Goal: Task Accomplishment & Management: Use online tool/utility

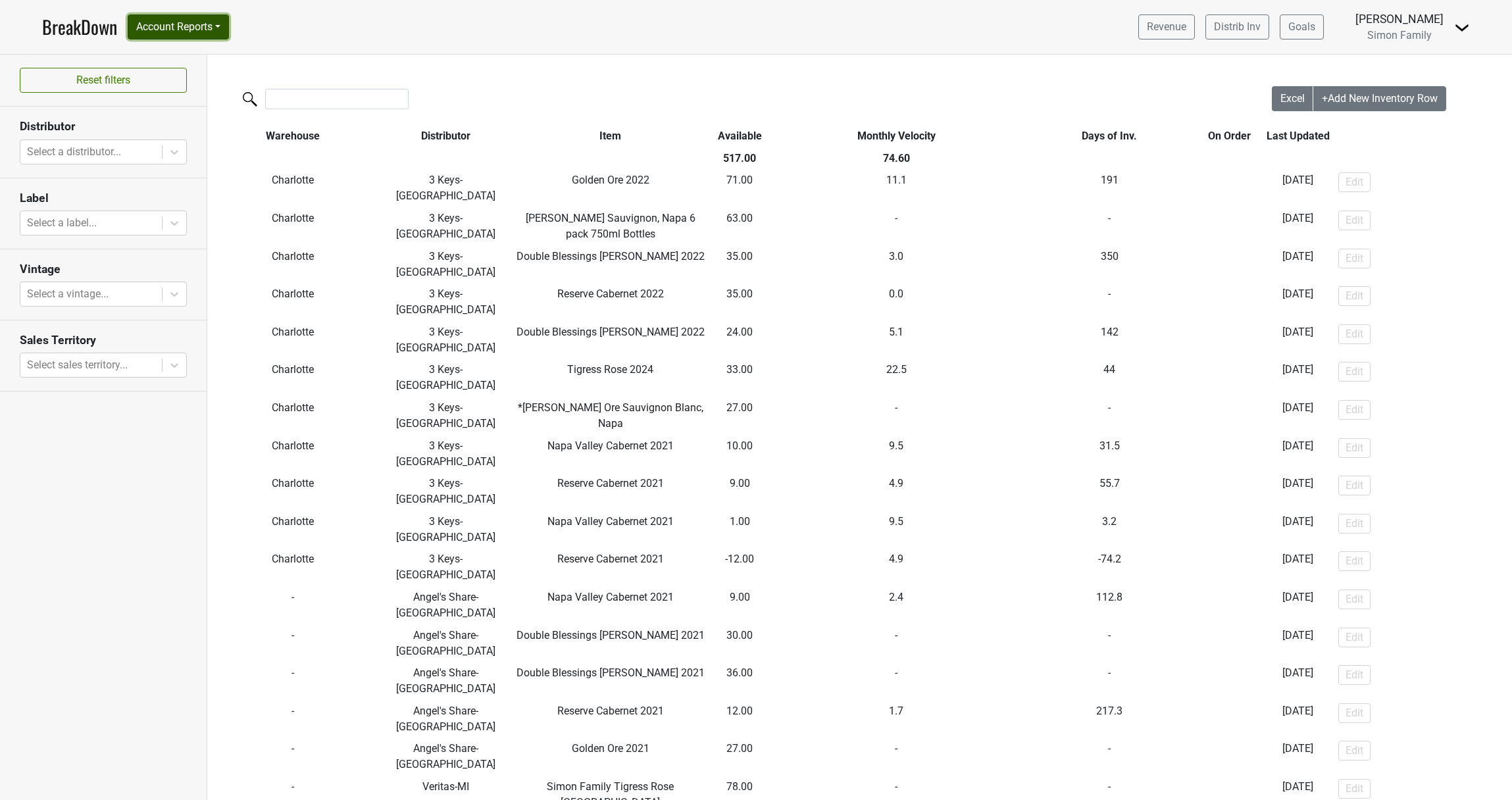
click at [207, 36] on button "Account Reports" at bounding box center [178, 26] width 101 height 25
click at [81, 69] on button "Reset filters" at bounding box center [103, 80] width 167 height 25
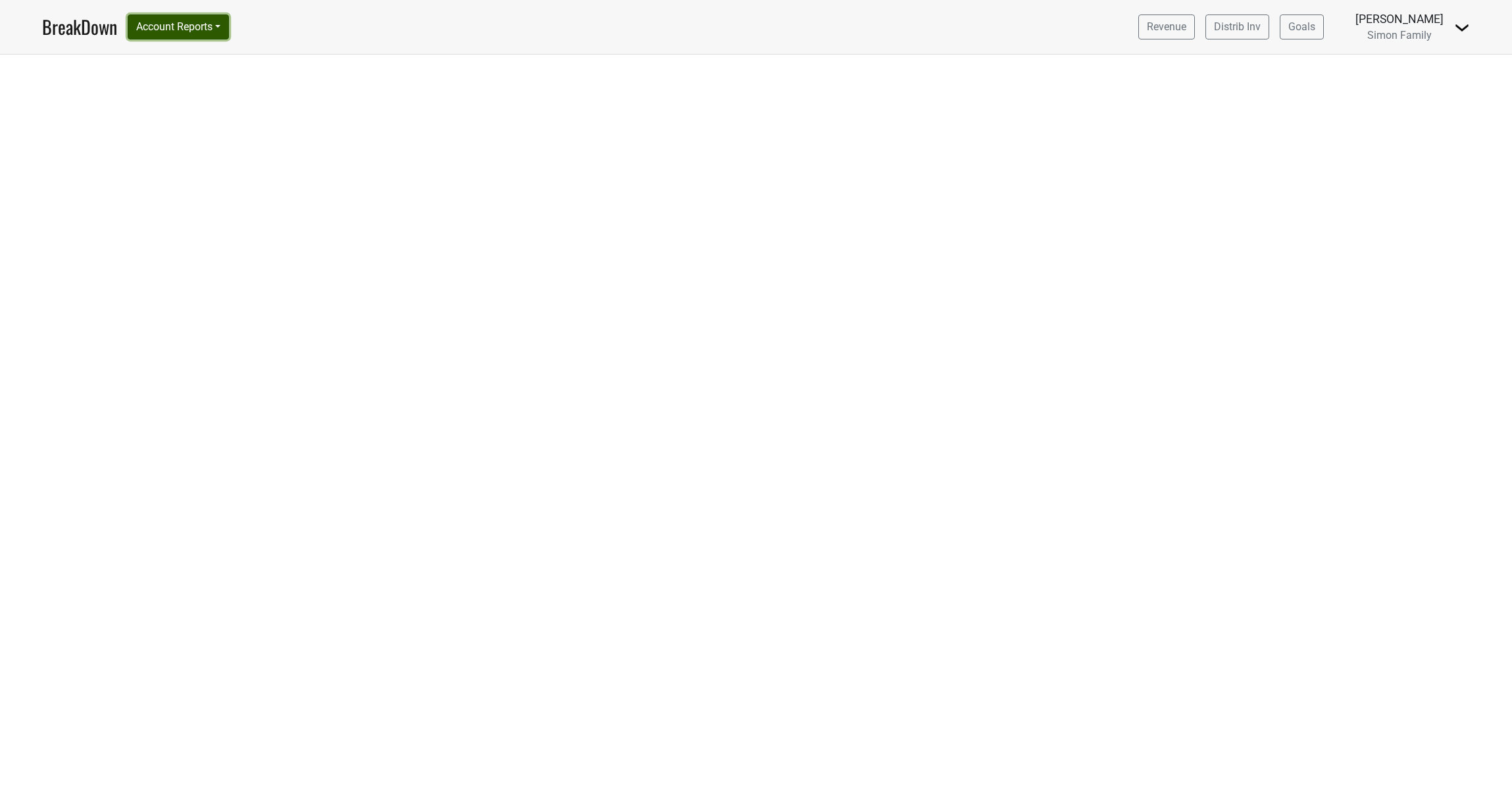
click at [214, 32] on button "Account Reports" at bounding box center [178, 26] width 101 height 25
click at [194, 53] on link "SuperRanker" at bounding box center [186, 57] width 117 height 21
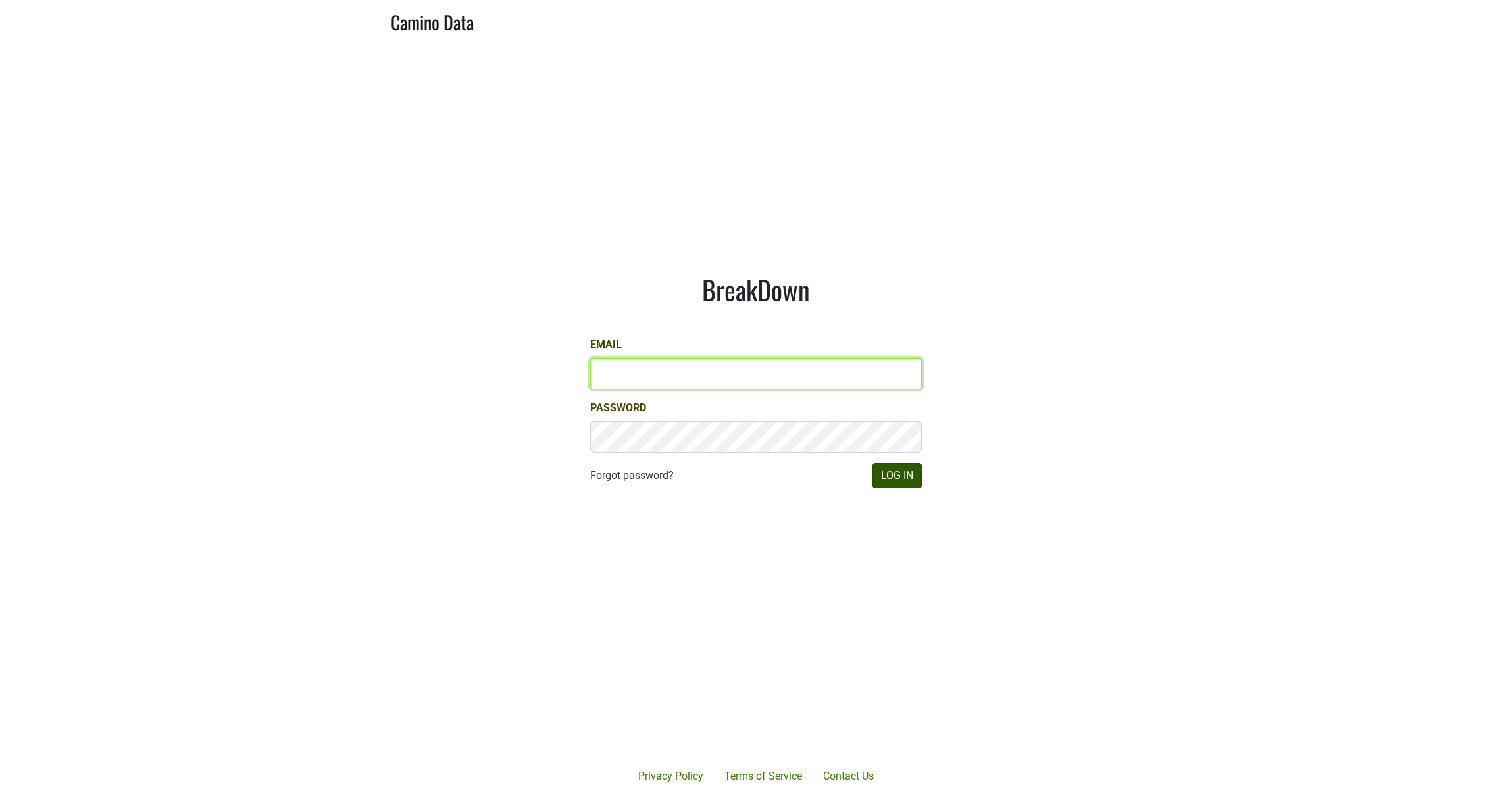
type input "josh@simonfamilyestate.com"
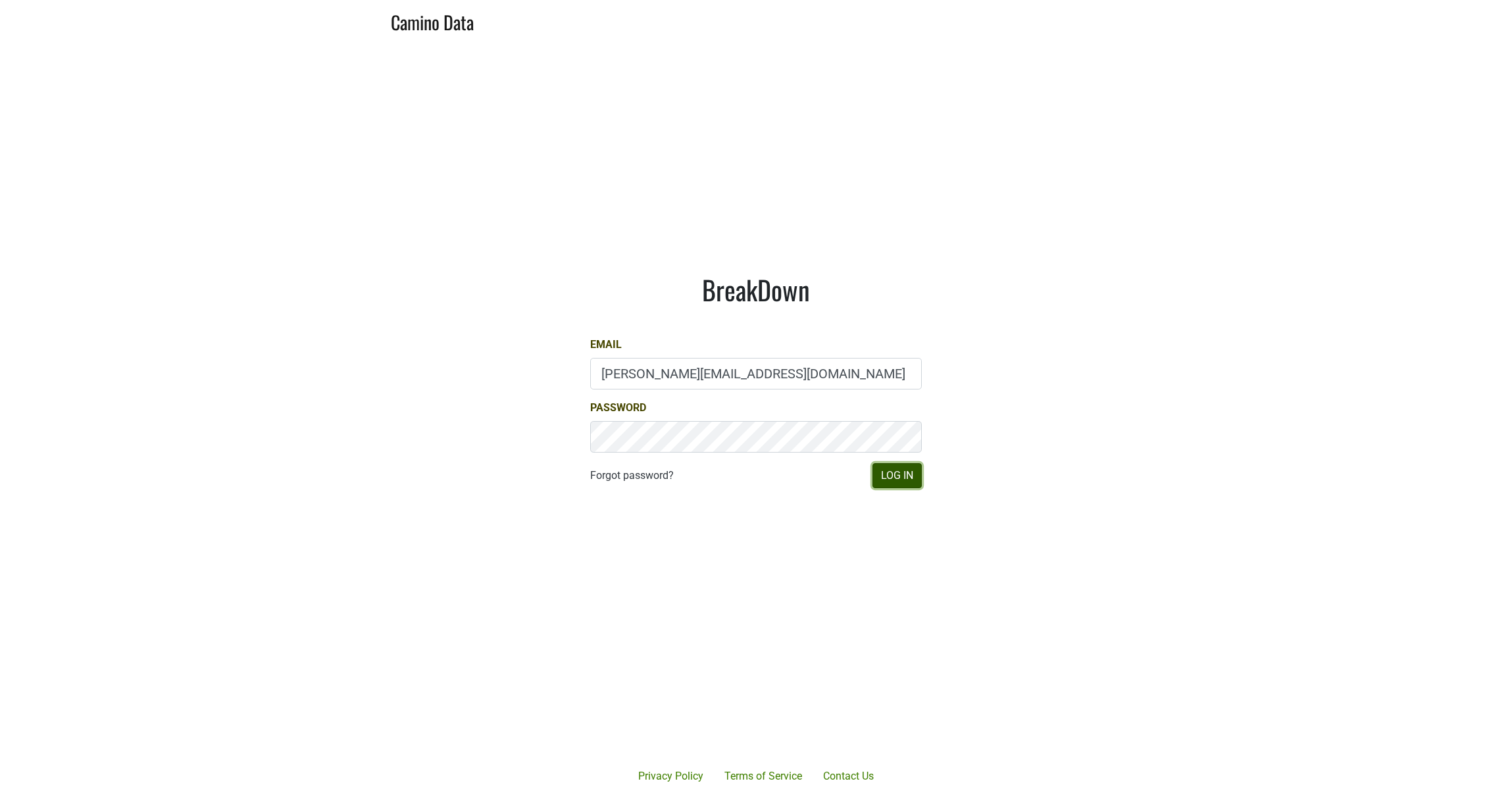
click at [892, 473] on button "Log In" at bounding box center [896, 476] width 50 height 25
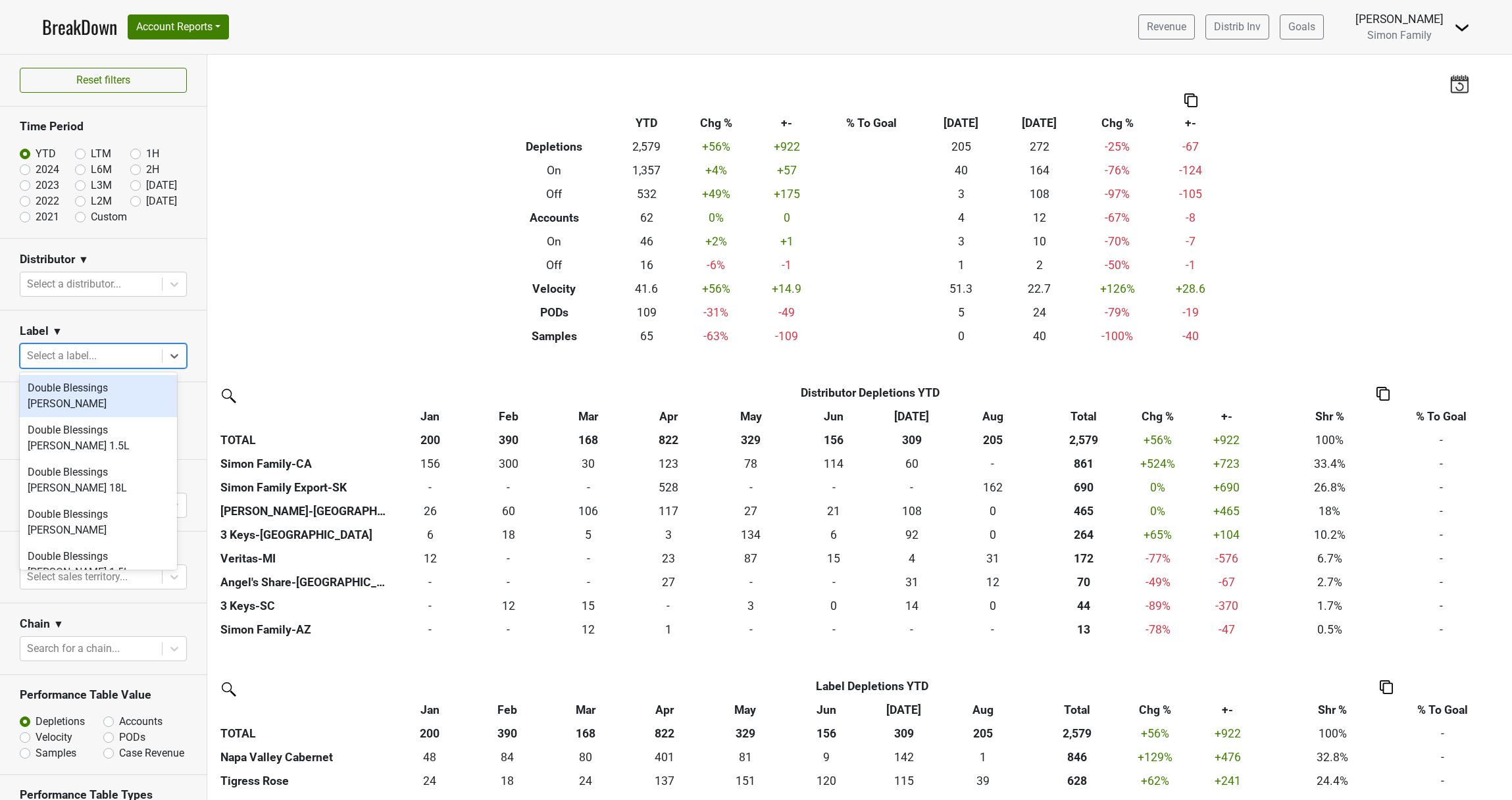
click at [74, 364] on div "Select a label..." at bounding box center [91, 355] width 141 height 23
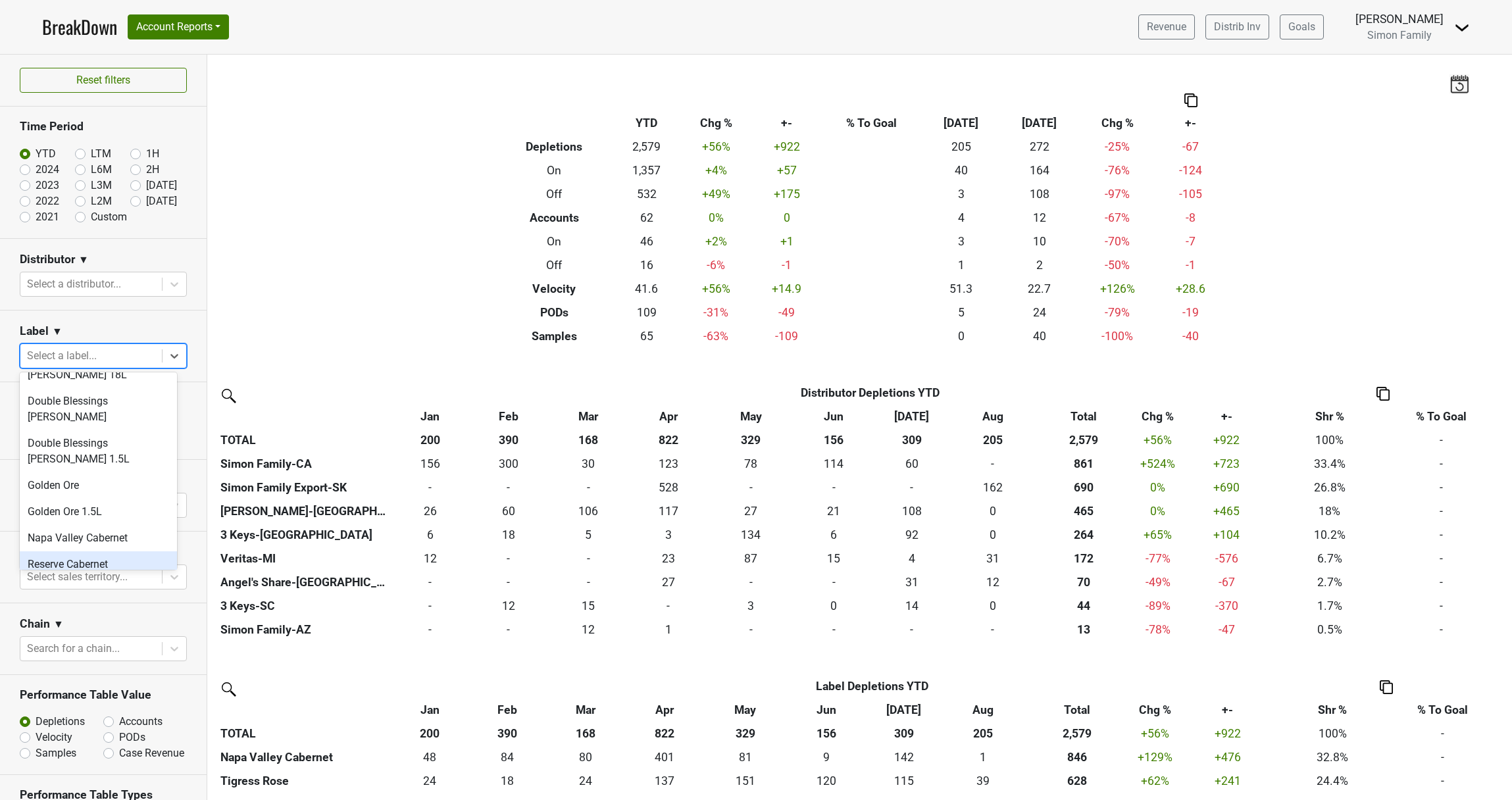
scroll to position [132, 0]
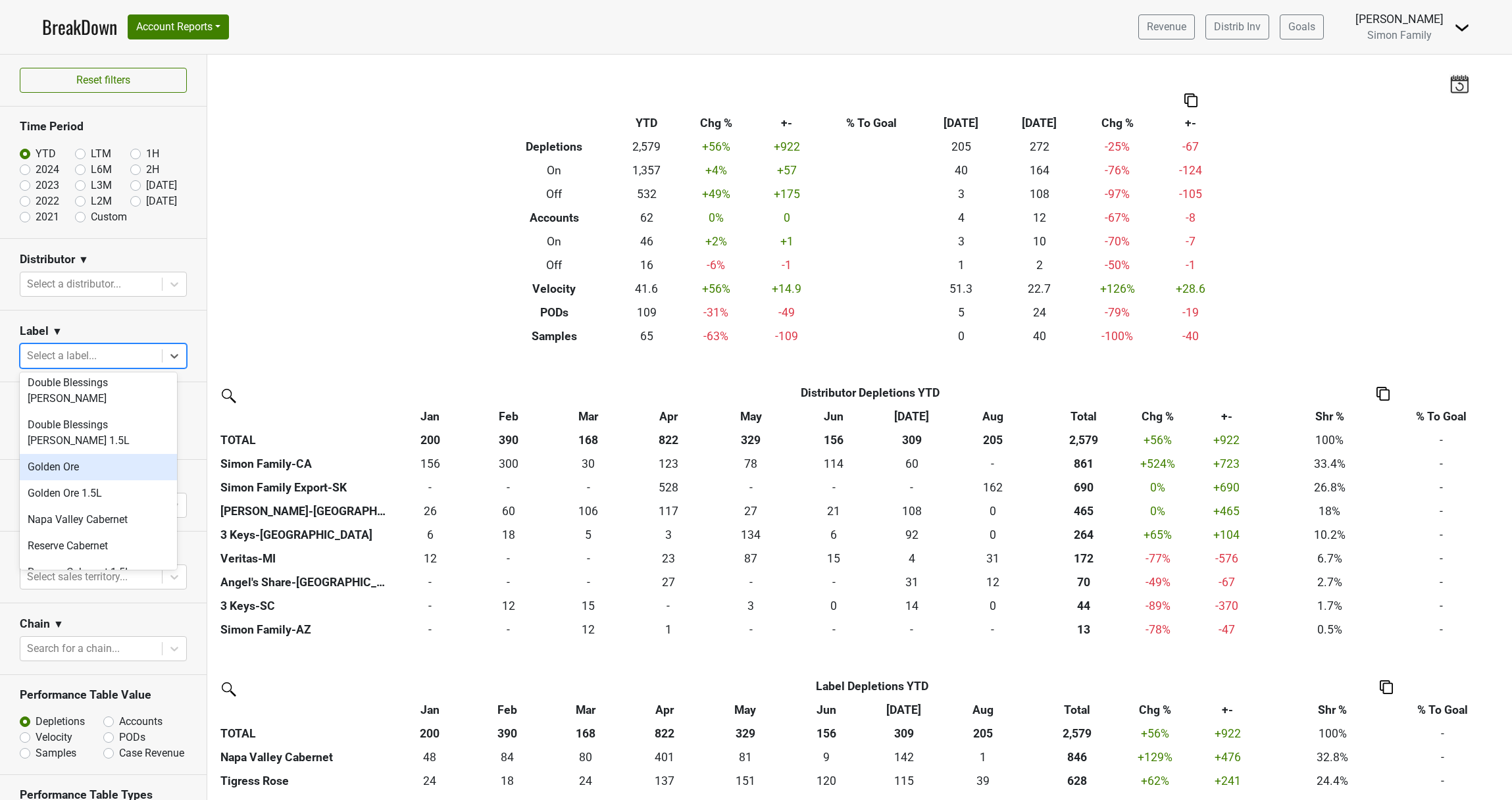
click at [71, 454] on div "Golden Ore" at bounding box center [98, 467] width 157 height 26
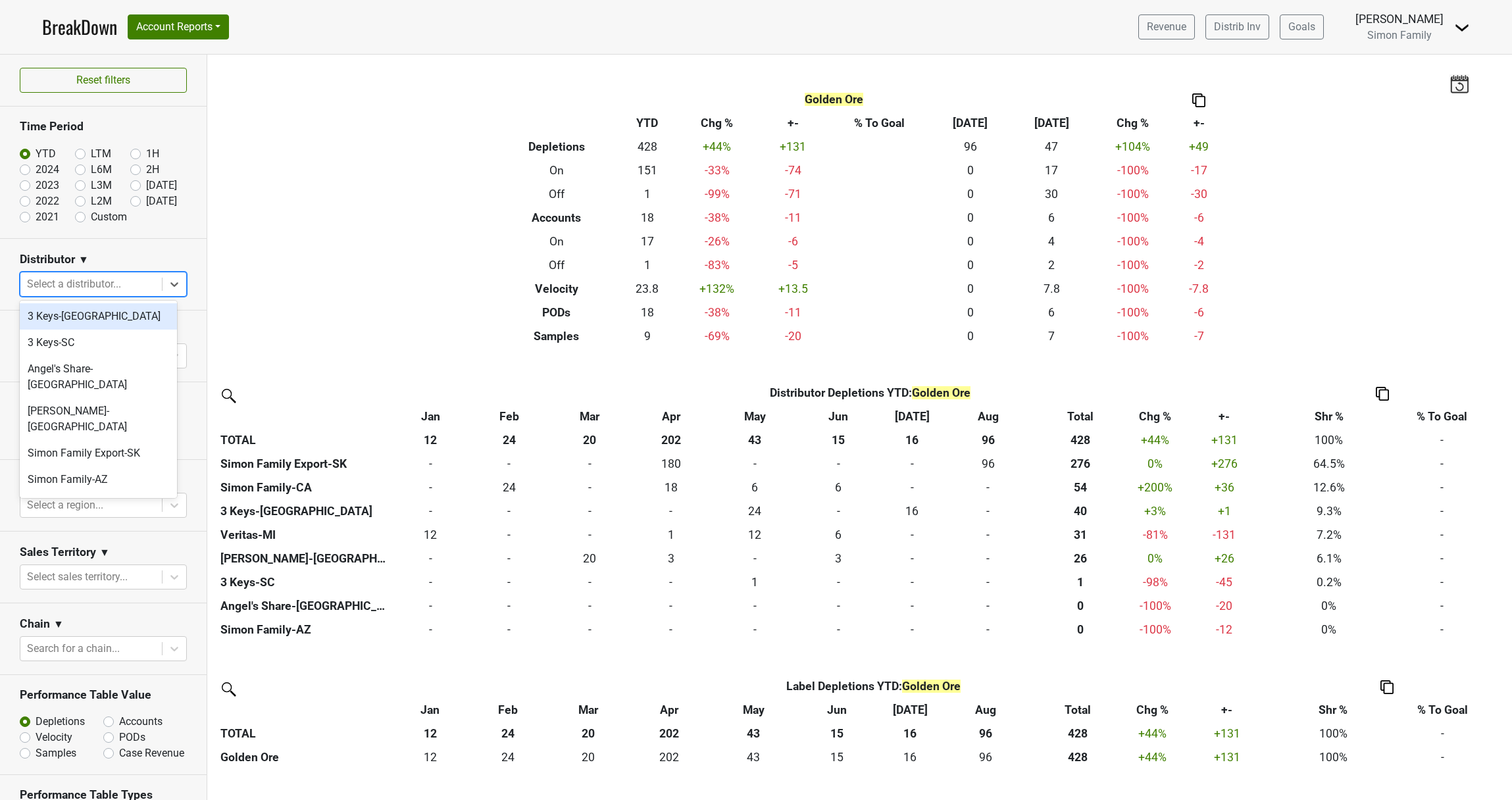
click at [81, 285] on div at bounding box center [91, 284] width 128 height 19
click at [70, 501] on div "Veritas-MI" at bounding box center [98, 514] width 157 height 26
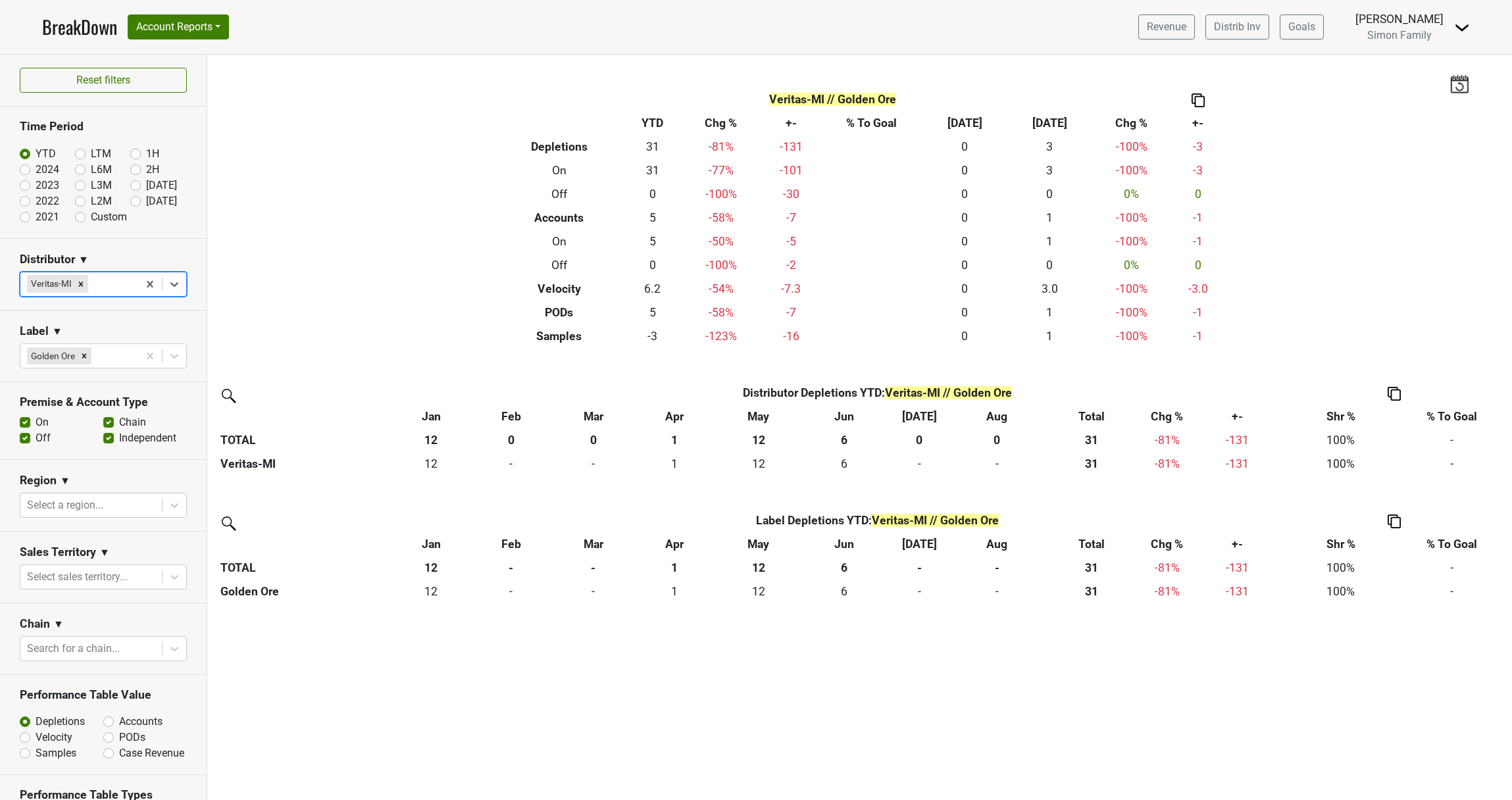
click at [36, 172] on label "2024" at bounding box center [47, 169] width 23 height 16
click at [23, 172] on input "2024" at bounding box center [46, 168] width 52 height 13
radio input "true"
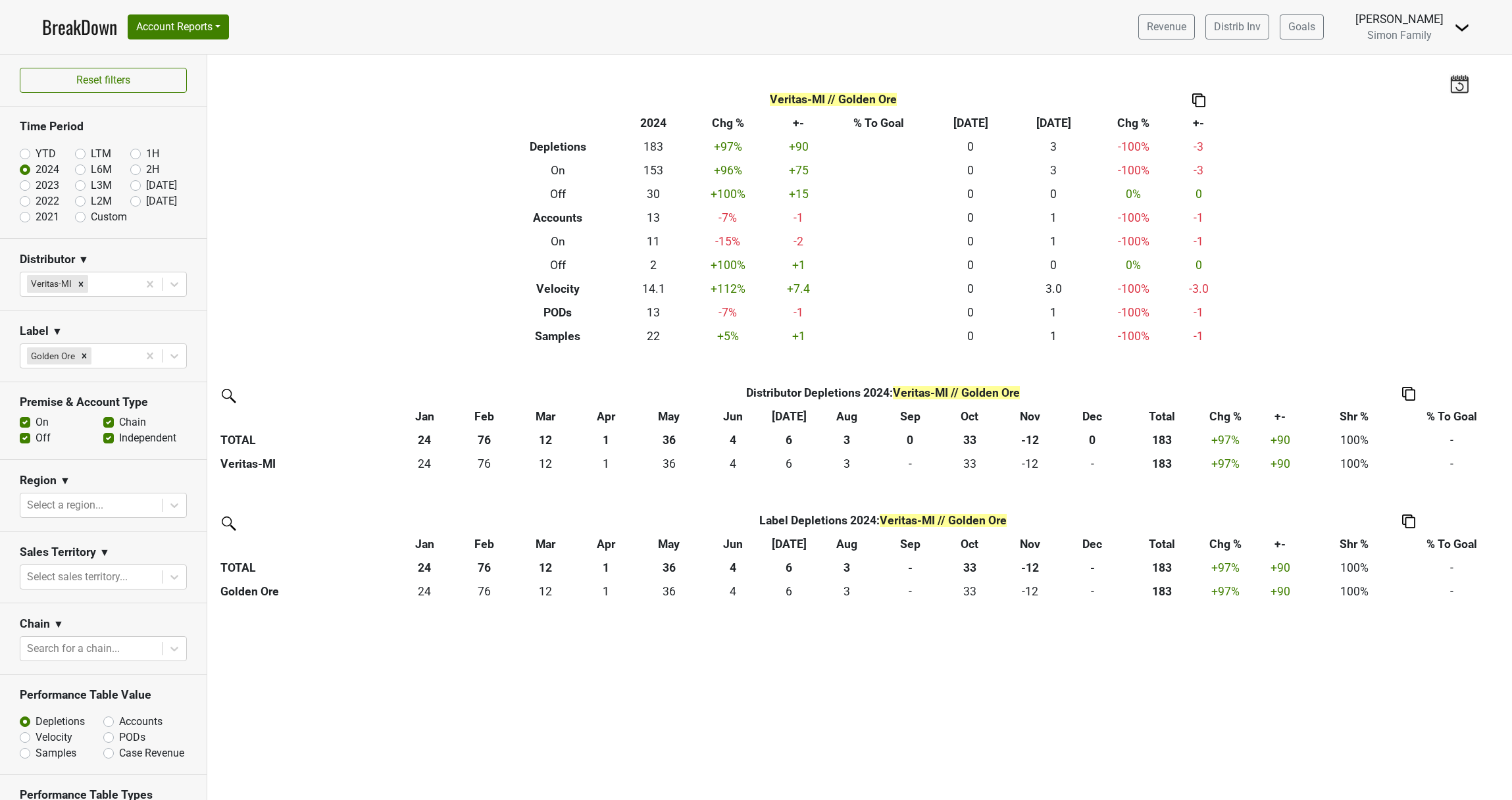
click at [36, 183] on label "2023" at bounding box center [47, 185] width 23 height 16
click at [28, 183] on input "2023" at bounding box center [46, 184] width 52 height 13
radio input "true"
click at [36, 170] on label "2024" at bounding box center [47, 169] width 23 height 16
click at [21, 170] on input "2024" at bounding box center [46, 168] width 52 height 13
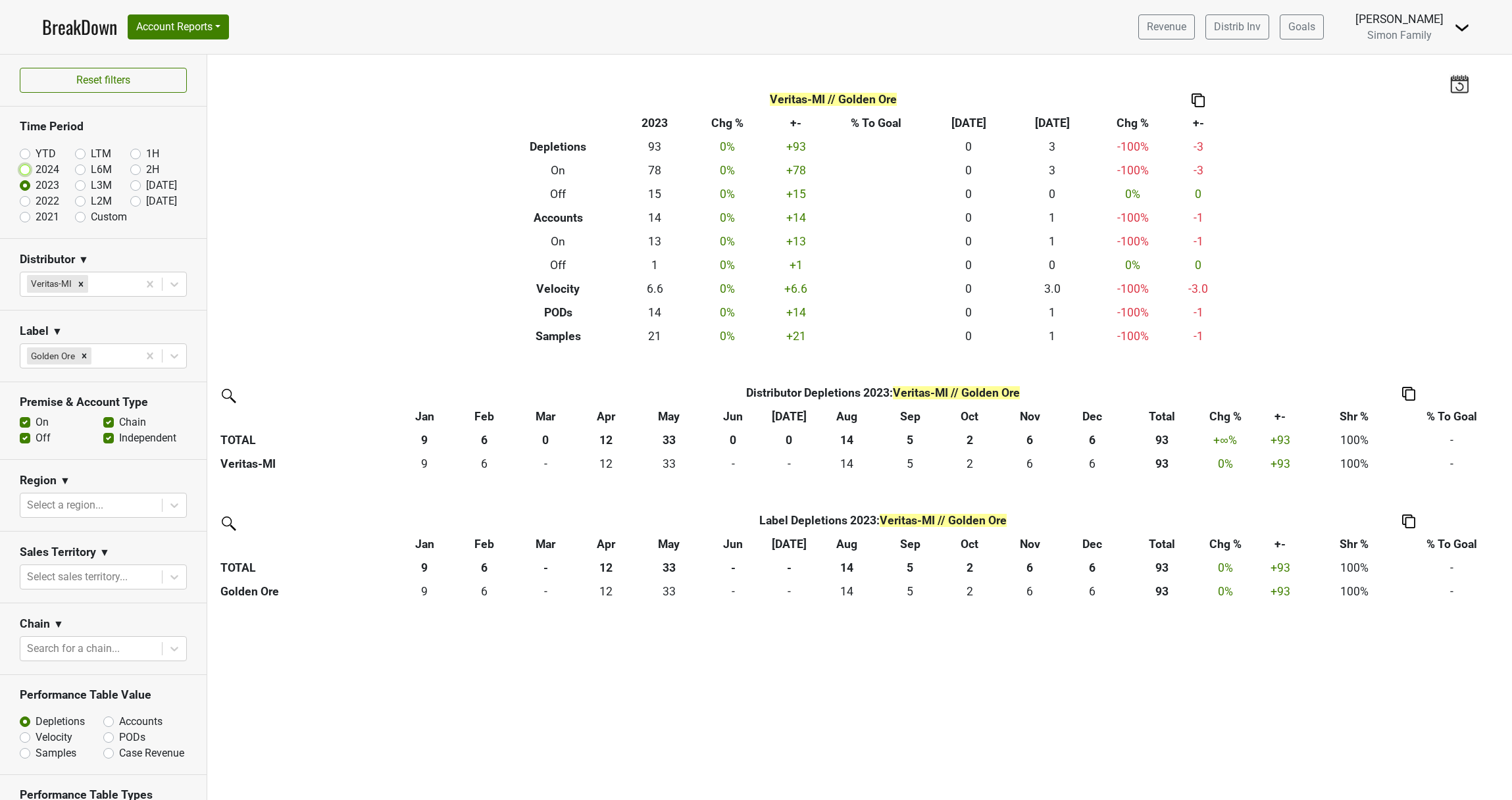
radio input "true"
click at [36, 150] on label "YTD" at bounding box center [46, 153] width 21 height 16
click at [23, 150] on input "YTD" at bounding box center [46, 152] width 52 height 13
radio input "true"
